Goal: Task Accomplishment & Management: Manage account settings

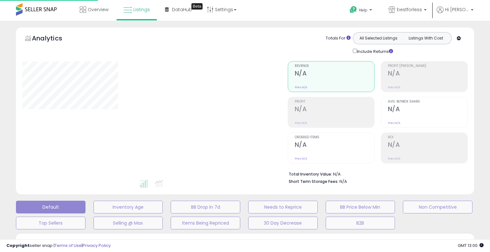
select select "**"
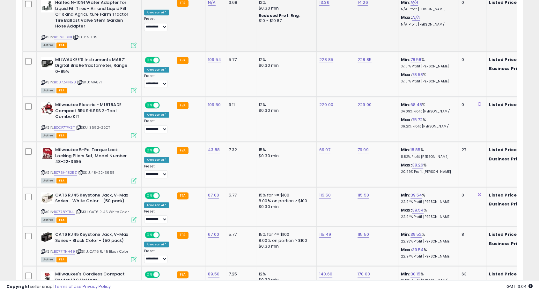
scroll to position [283, 0]
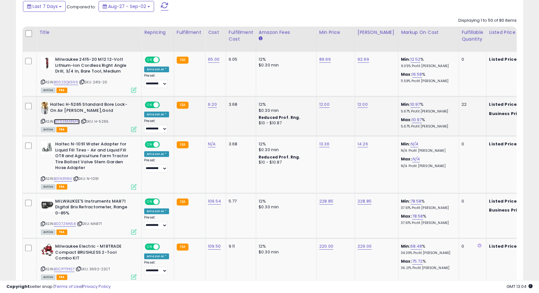
click at [66, 121] on link "B01938M8MW" at bounding box center [67, 121] width 26 height 5
click at [322, 103] on link "12.00" at bounding box center [324, 104] width 10 height 6
drag, startPoint x: 308, startPoint y: 87, endPoint x: 263, endPoint y: 87, distance: 45.0
type input "*****"
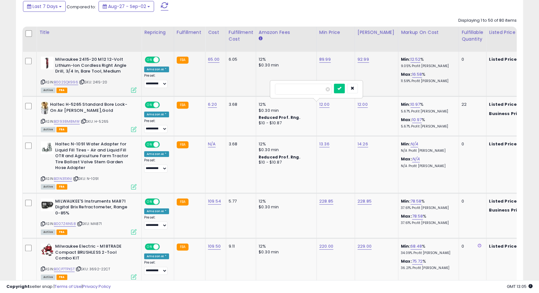
click button "submit" at bounding box center [339, 89] width 11 height 10
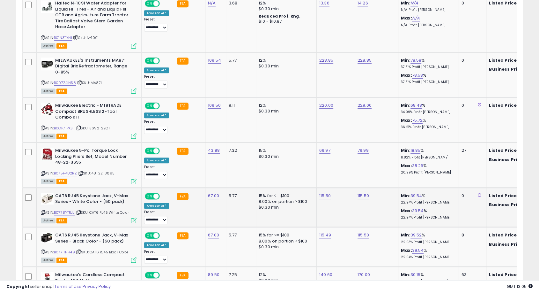
scroll to position [425, 0]
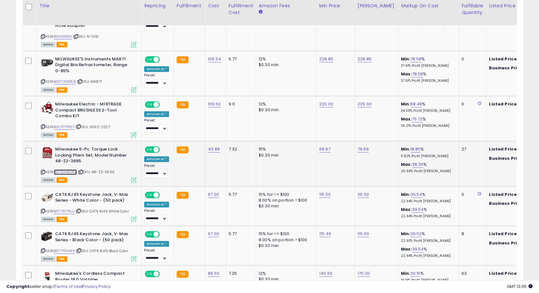
click at [67, 171] on link "B075H482RZ" at bounding box center [65, 171] width 23 height 5
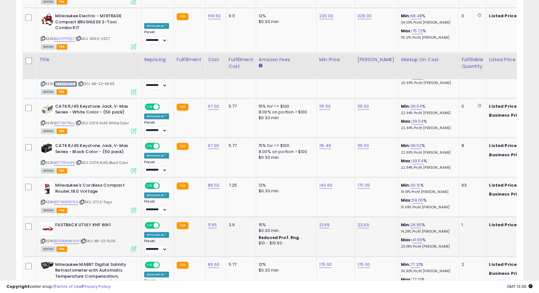
scroll to position [567, 0]
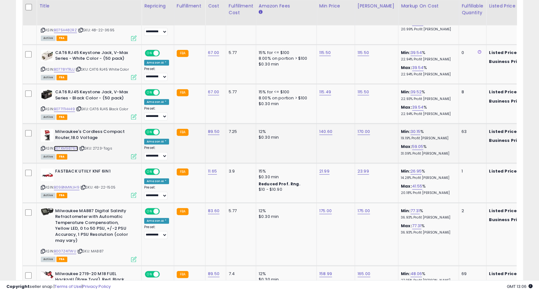
click at [72, 146] on link "B07XM9876N" at bounding box center [66, 147] width 24 height 5
click at [68, 186] on link "B09BNMWJH9" at bounding box center [67, 186] width 26 height 5
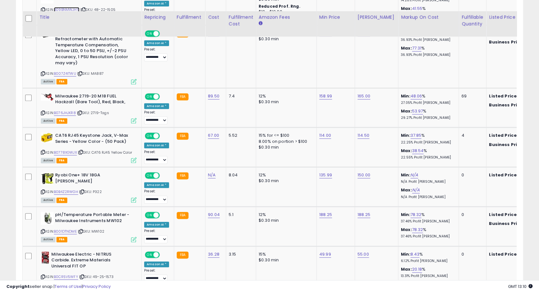
scroll to position [886, 0]
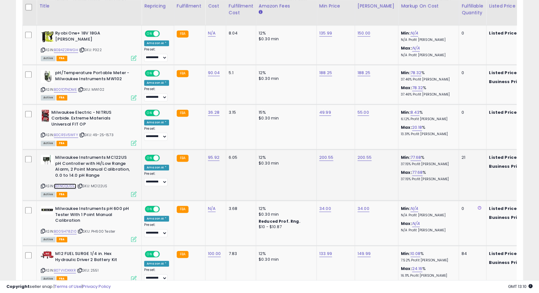
click at [70, 183] on link "B01NCQUSSJ" at bounding box center [65, 185] width 22 height 5
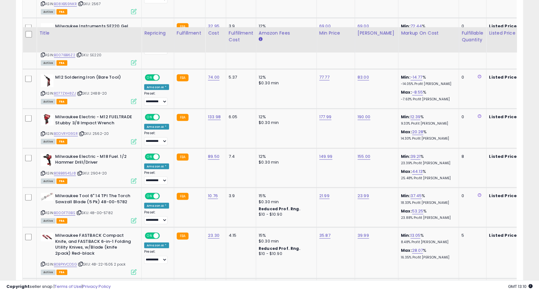
scroll to position [1453, 0]
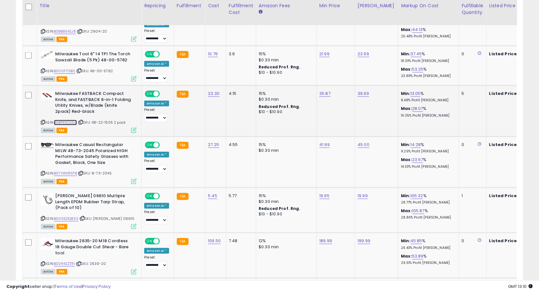
click at [69, 120] on link "B0BPXVCDSG" at bounding box center [65, 122] width 23 height 5
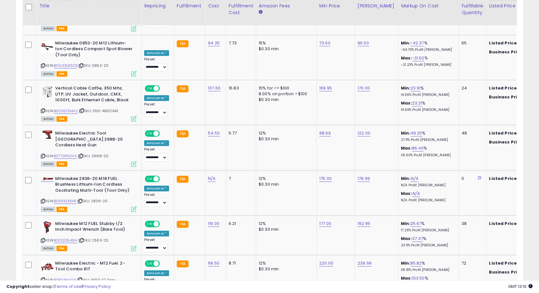
scroll to position [2304, 0]
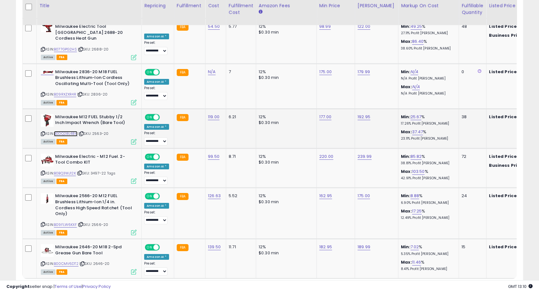
click at [69, 131] on link "B0DQ28L48H" at bounding box center [66, 133] width 24 height 5
click at [323, 114] on link "177.00" at bounding box center [325, 117] width 12 height 6
drag, startPoint x: 294, startPoint y: 60, endPoint x: 276, endPoint y: 59, distance: 18.2
click at [277, 59] on input "******" at bounding box center [304, 60] width 57 height 11
type input "******"
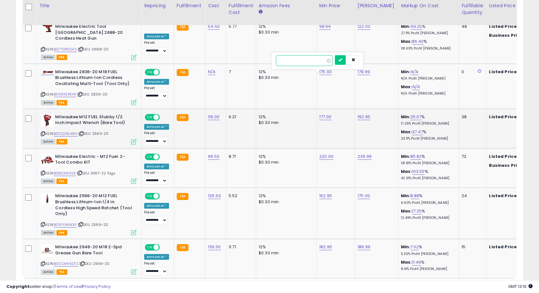
click button "submit" at bounding box center [340, 60] width 11 height 10
click at [488, 252] on link "2" at bounding box center [489, 290] width 11 height 11
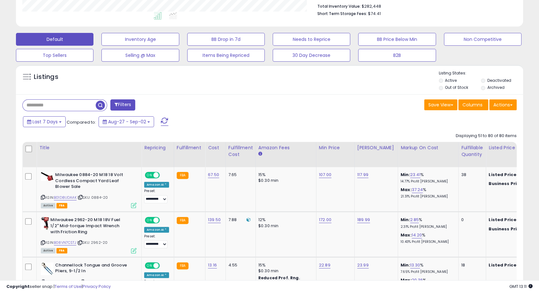
scroll to position [281, 0]
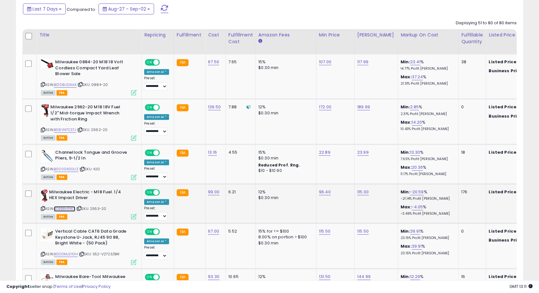
click at [63, 206] on link "B0BB8H1NKX" at bounding box center [64, 208] width 21 height 5
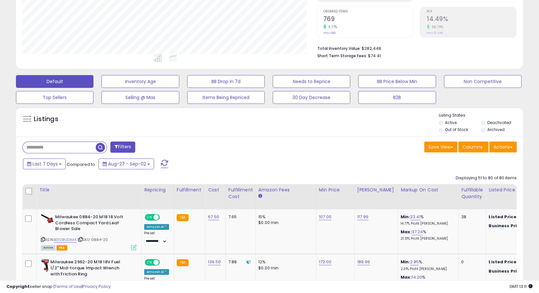
scroll to position [0, 0]
